Goal: Task Accomplishment & Management: Use online tool/utility

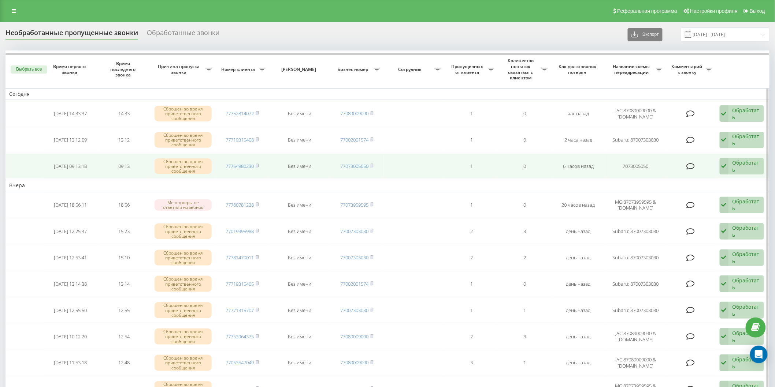
click at [745, 171] on div "Обработать" at bounding box center [745, 166] width 27 height 14
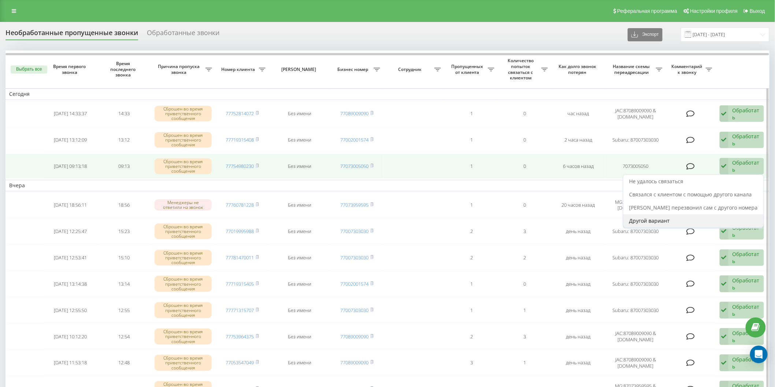
click at [663, 224] on span "Другой вариант" at bounding box center [649, 221] width 41 height 7
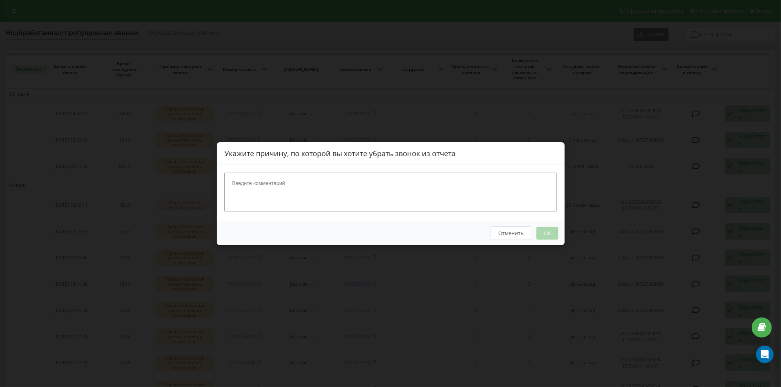
click at [520, 239] on button "Отменить" at bounding box center [510, 233] width 41 height 14
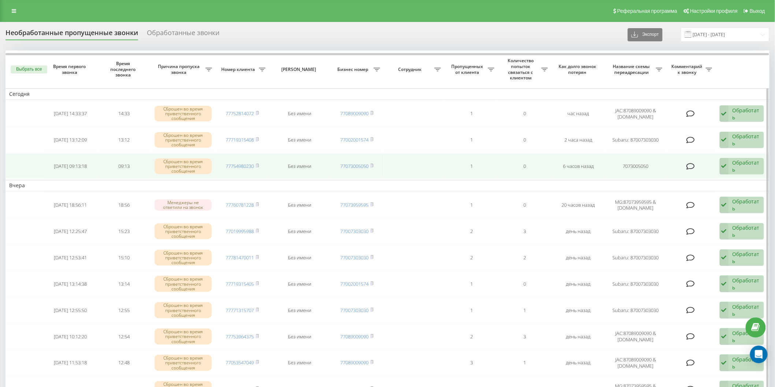
click at [735, 163] on div "Обработать" at bounding box center [745, 166] width 27 height 14
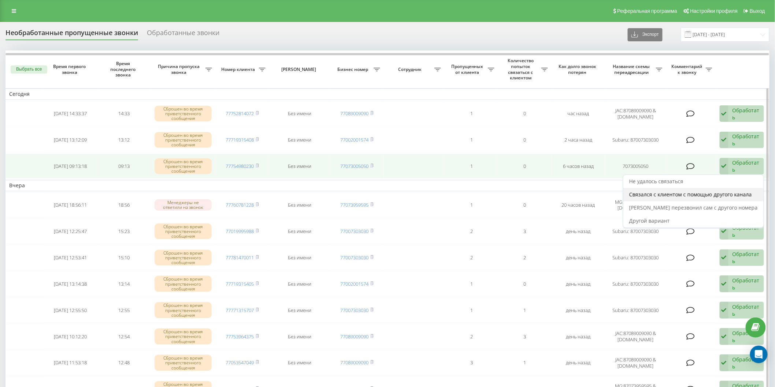
click at [680, 188] on div "Связался с клиентом с помощью другого канала" at bounding box center [693, 194] width 140 height 13
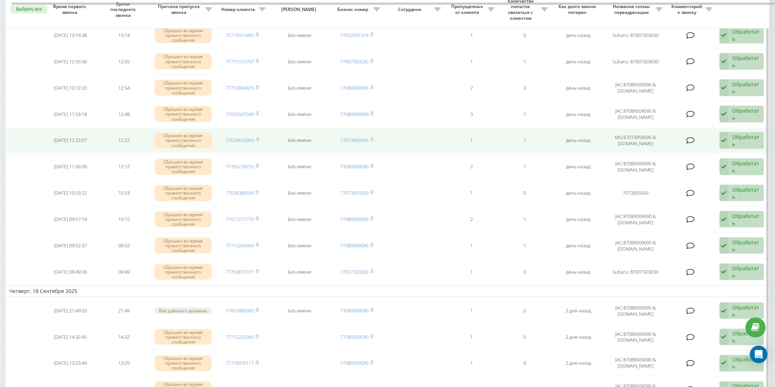
scroll to position [244, 0]
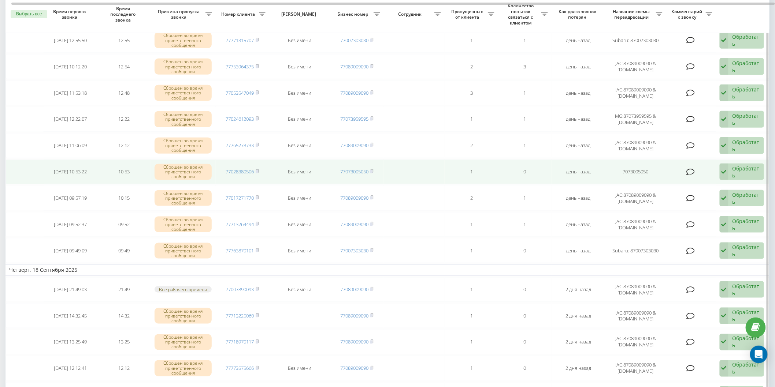
click at [743, 171] on div "Обработать" at bounding box center [745, 172] width 27 height 14
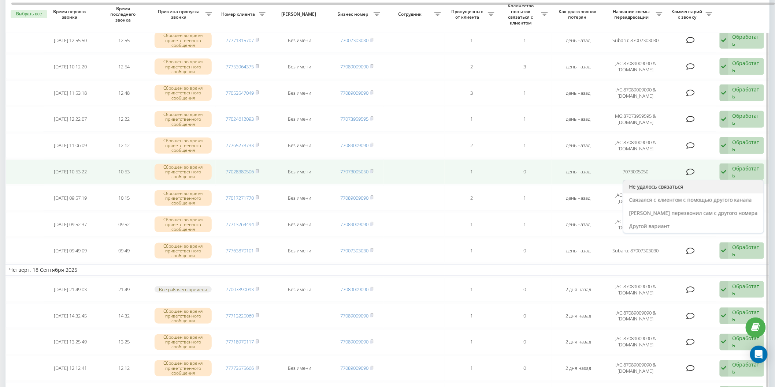
click at [706, 187] on div "Не удалось связаться" at bounding box center [693, 187] width 140 height 13
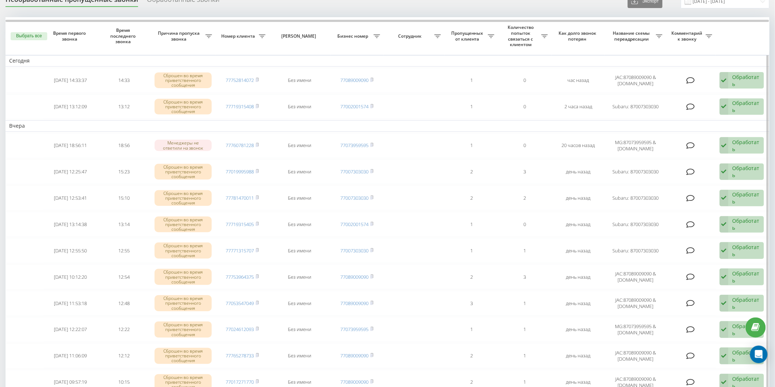
scroll to position [0, 0]
